Goal: Information Seeking & Learning: Learn about a topic

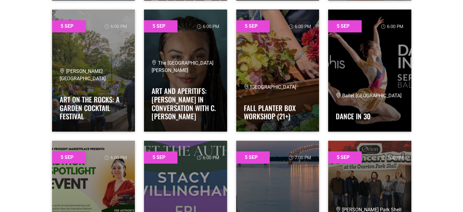
scroll to position [754, 0]
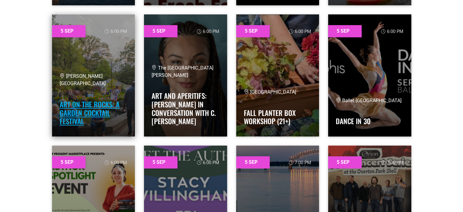
click at [83, 103] on link "Art on the Rocks: A Garden Cocktail Festival" at bounding box center [90, 112] width 60 height 27
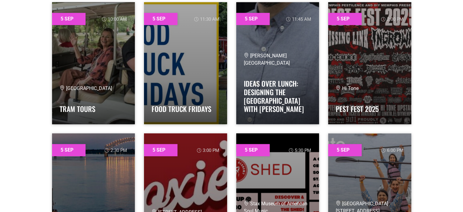
scroll to position [508, 0]
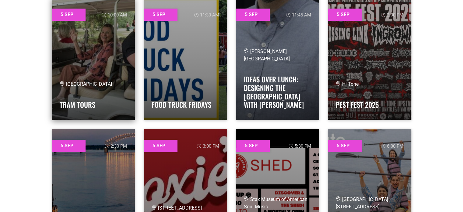
click at [101, 83] on span "[GEOGRAPHIC_DATA]" at bounding box center [86, 84] width 52 height 6
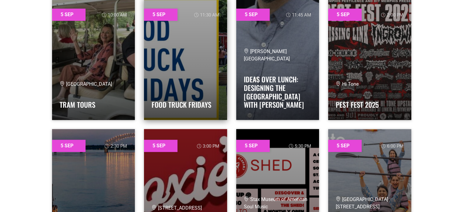
click at [178, 42] on link at bounding box center [185, 59] width 83 height 122
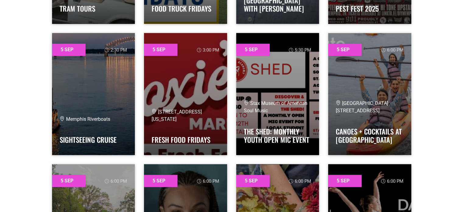
scroll to position [618, 0]
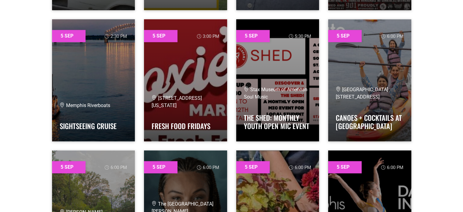
click at [344, 159] on link at bounding box center [369, 211] width 83 height 122
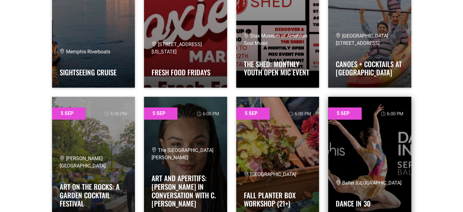
scroll to position [677, 0]
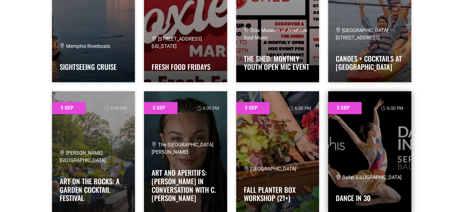
click at [368, 152] on link at bounding box center [369, 152] width 83 height 122
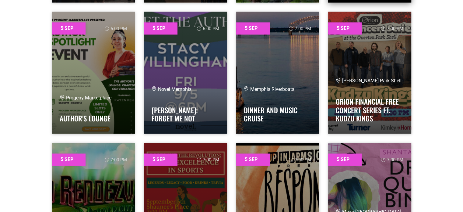
scroll to position [888, 0]
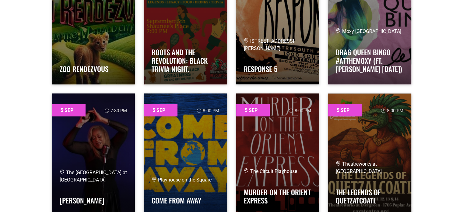
scroll to position [1069, 0]
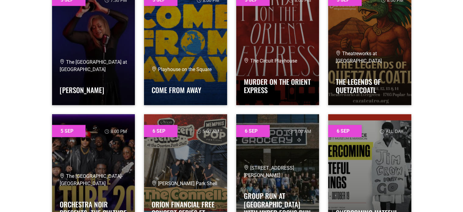
scroll to position [1178, 0]
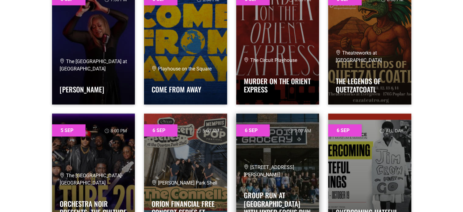
click at [283, 172] on link at bounding box center [277, 175] width 83 height 122
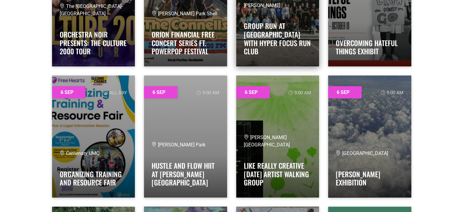
scroll to position [1348, 0]
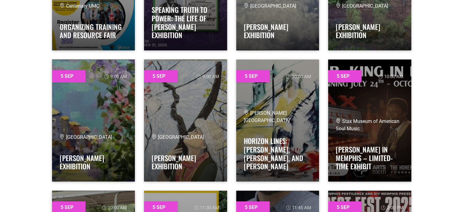
scroll to position [0, 0]
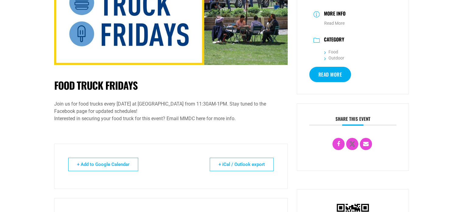
scroll to position [97, 0]
